Goal: Transaction & Acquisition: Register for event/course

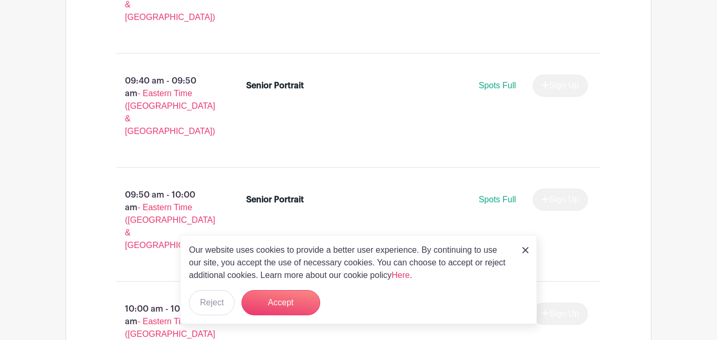
scroll to position [1198, 0]
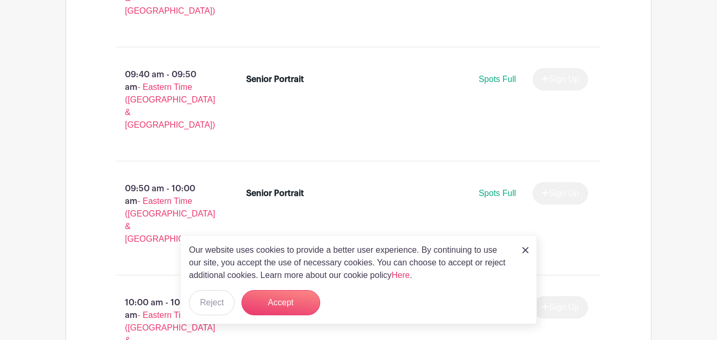
click at [522, 252] on img at bounding box center [525, 250] width 6 height 6
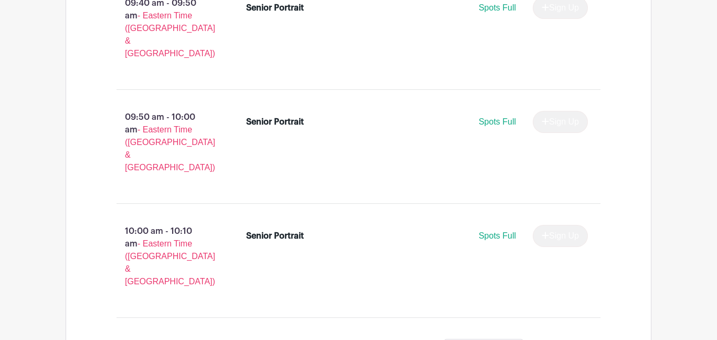
scroll to position [1274, 0]
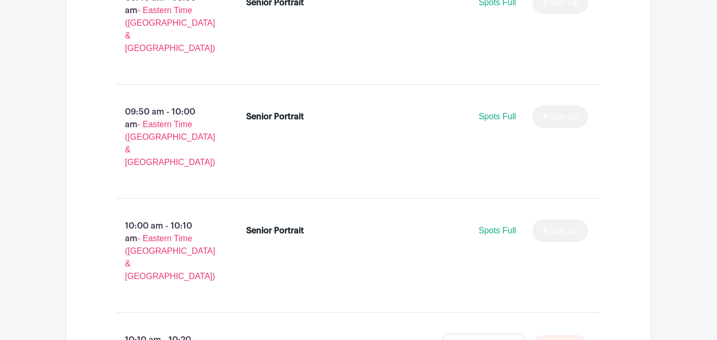
drag, startPoint x: 131, startPoint y: 157, endPoint x: 173, endPoint y: 150, distance: 42.0
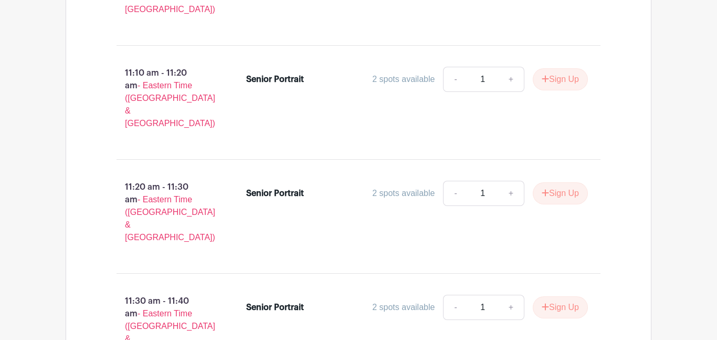
scroll to position [2222, 0]
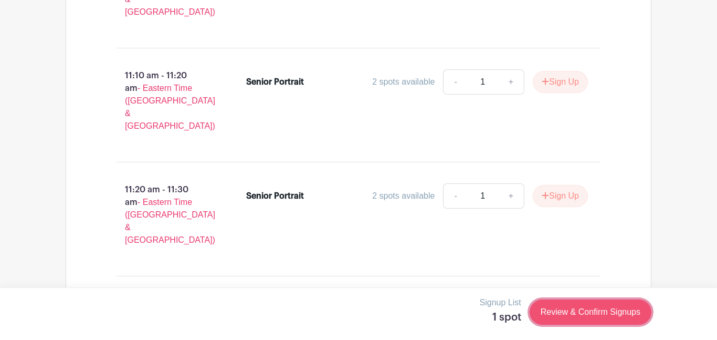
click at [578, 313] on link "Review & Confirm Signups" at bounding box center [591, 311] width 122 height 25
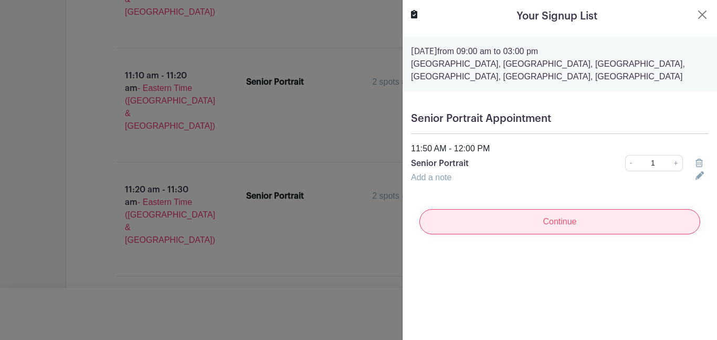
click at [530, 221] on input "Continue" at bounding box center [559, 221] width 281 height 25
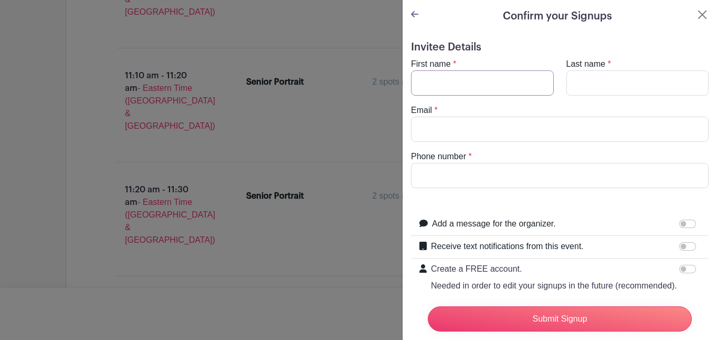
click at [467, 76] on input "First name" at bounding box center [482, 82] width 143 height 25
type input "[PERSON_NAME]"
click at [623, 86] on input "Last name" at bounding box center [638, 82] width 143 height 25
type input "Le"
click at [629, 128] on input "Email" at bounding box center [560, 129] width 298 height 25
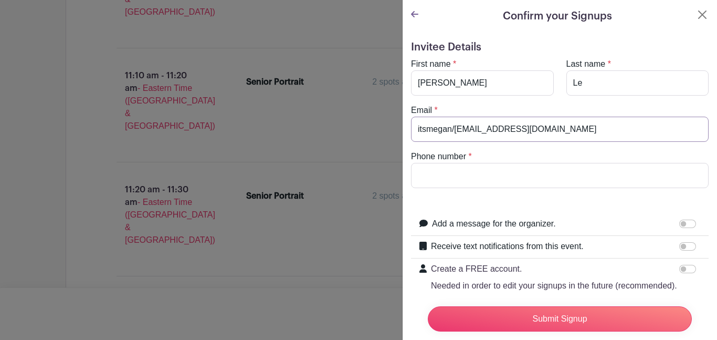
type input "itsmegan/[EMAIL_ADDRESS][DOMAIN_NAME]"
click at [630, 164] on input "Phone number" at bounding box center [560, 175] width 298 height 25
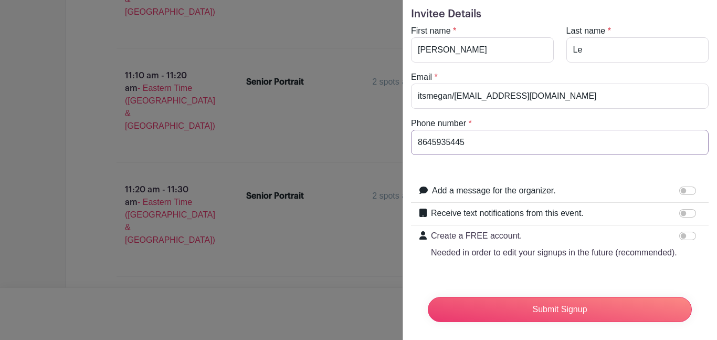
scroll to position [33, 0]
type input "8645935445"
click at [682, 214] on input "Receive text notifications from this event." at bounding box center [687, 213] width 17 height 8
checkbox input "true"
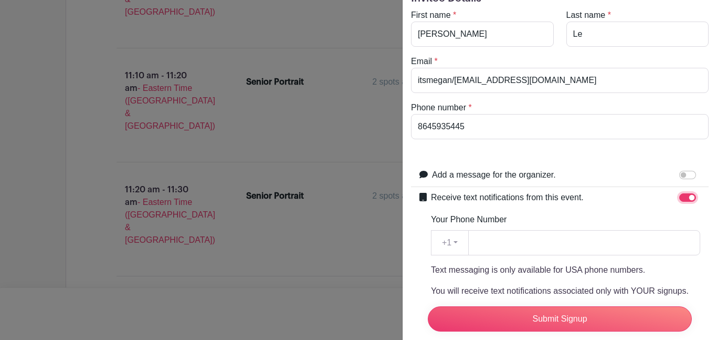
scroll to position [46, 0]
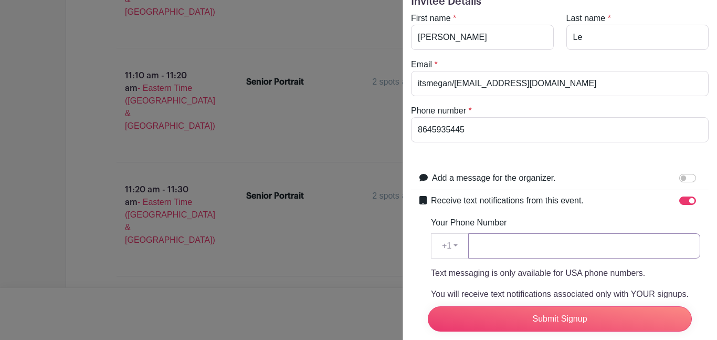
click at [535, 247] on input "Your Phone Number" at bounding box center [584, 245] width 232 height 25
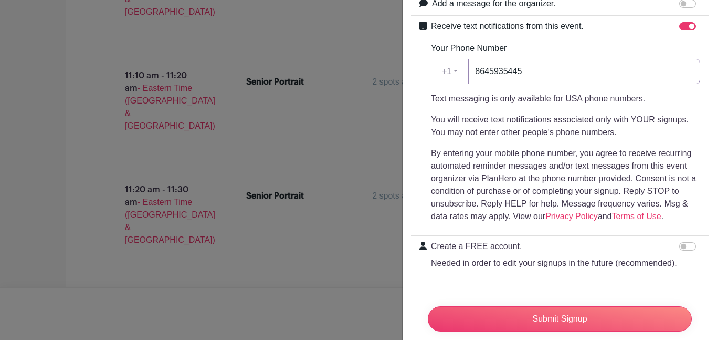
scroll to position [238, 0]
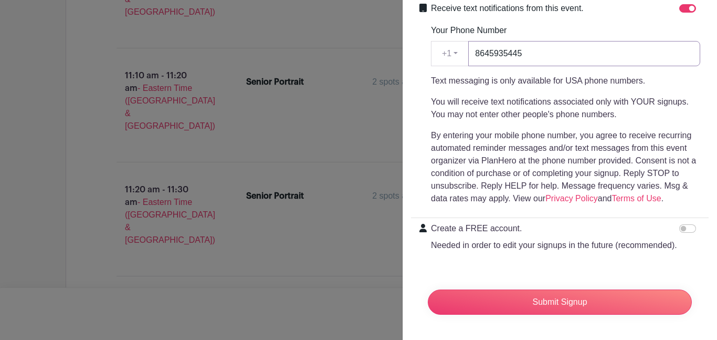
type input "8645935445"
click at [685, 230] on input "Create a FREE account. Needed in order to edit your signups in the future (reco…" at bounding box center [687, 228] width 17 height 8
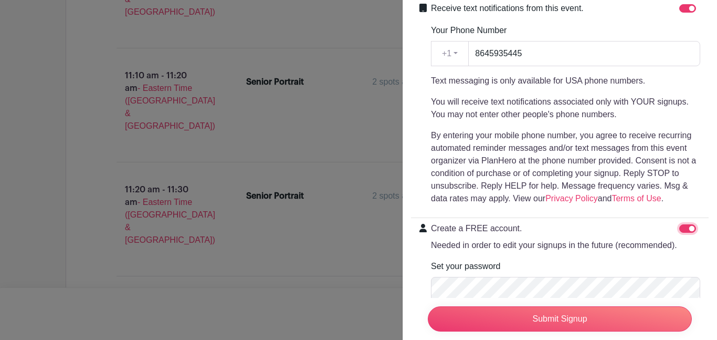
click at [685, 230] on input "Create a FREE account. Needed in order to edit your signups in the future (reco…" at bounding box center [687, 228] width 17 height 8
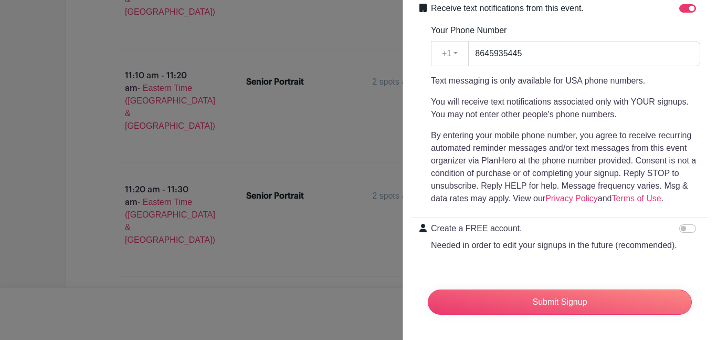
click at [681, 233] on div at bounding box center [689, 228] width 21 height 13
click at [685, 228] on input "Create a FREE account. Needed in order to edit your signups in the future (reco…" at bounding box center [687, 228] width 17 height 8
checkbox input "true"
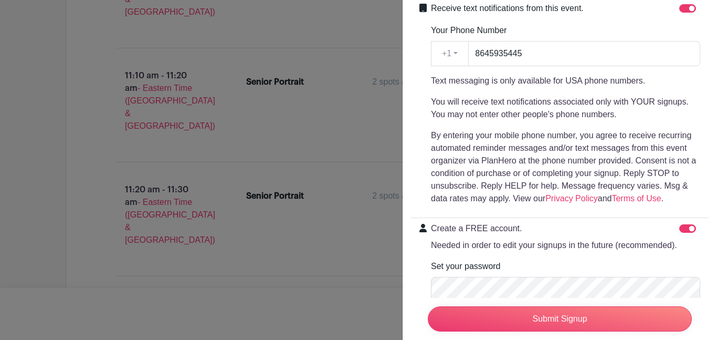
click at [615, 268] on div "Set your password Signing up means you agree with our Terms of Service." at bounding box center [565, 287] width 269 height 55
click at [577, 268] on div "Set your password Signing up means you agree with our Terms of Service." at bounding box center [565, 287] width 269 height 55
click at [428, 306] on input "Submit Signup" at bounding box center [560, 318] width 264 height 25
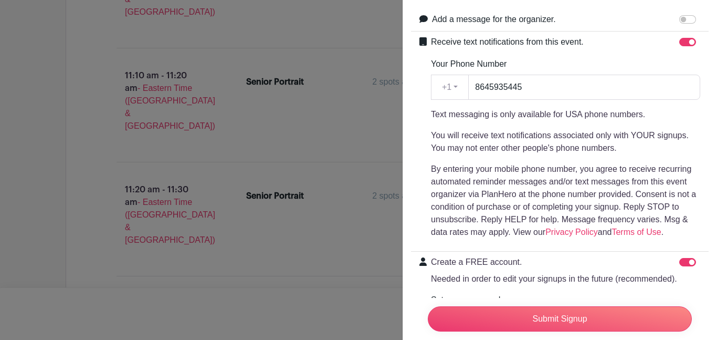
scroll to position [356, 0]
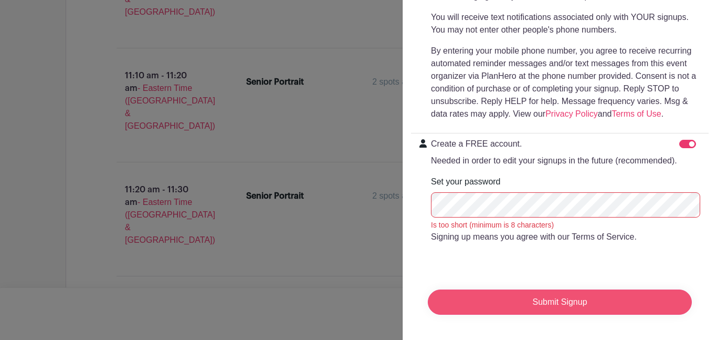
click at [588, 302] on input "Submit Signup" at bounding box center [560, 301] width 264 height 25
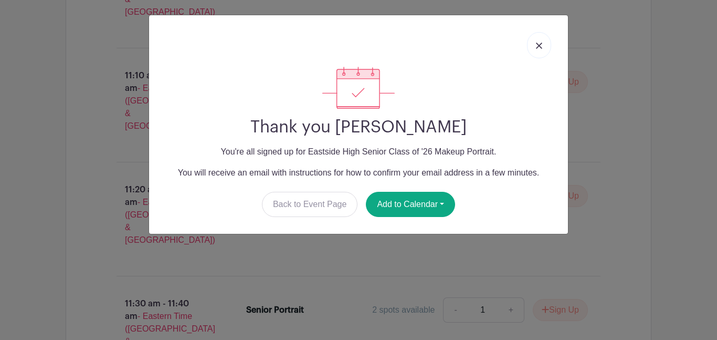
click at [533, 52] on link at bounding box center [539, 45] width 24 height 26
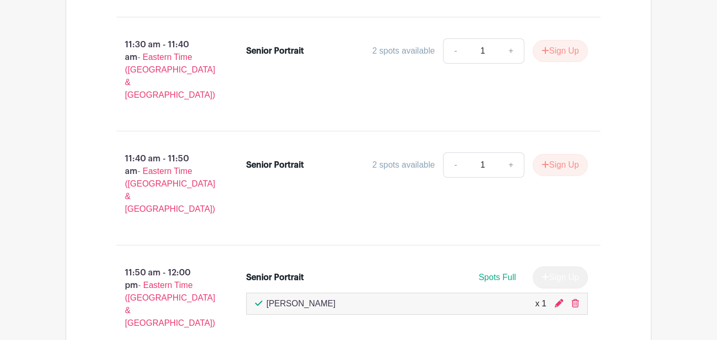
scroll to position [2512, 0]
